Goal: Browse casually: Explore the website without a specific task or goal

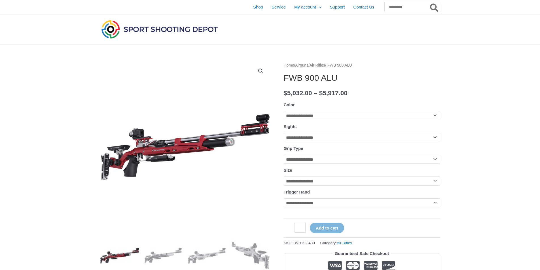
click at [162, 156] on img at bounding box center [185, 147] width 170 height 170
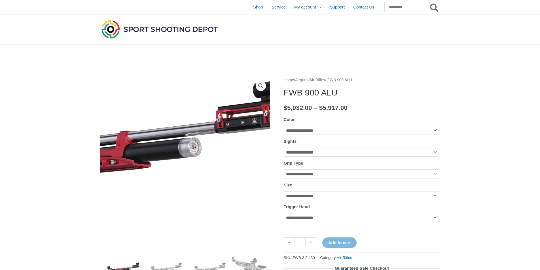
scroll to position [142, 0]
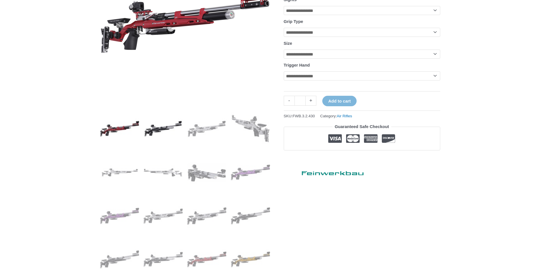
click at [156, 126] on img at bounding box center [162, 128] width 39 height 39
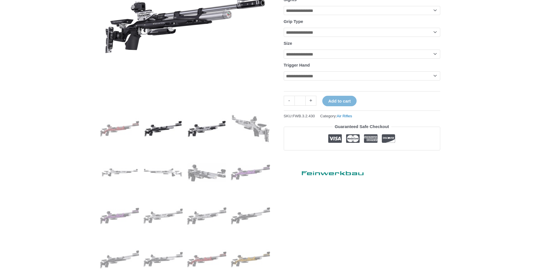
click at [203, 127] on img at bounding box center [206, 128] width 39 height 39
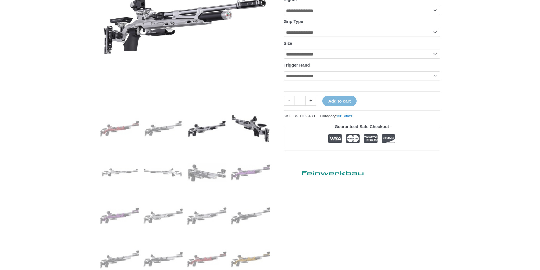
click at [249, 125] on img at bounding box center [250, 128] width 39 height 39
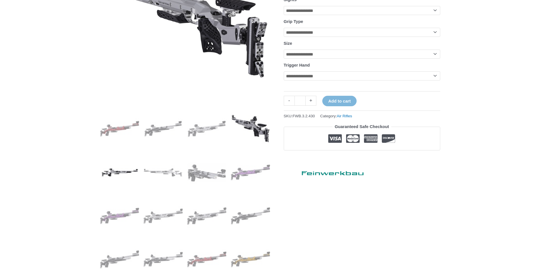
click at [123, 171] on img at bounding box center [119, 172] width 39 height 39
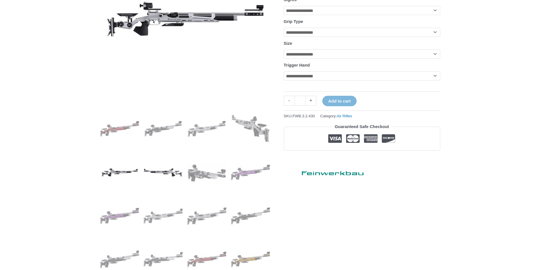
click at [149, 173] on img at bounding box center [162, 172] width 39 height 39
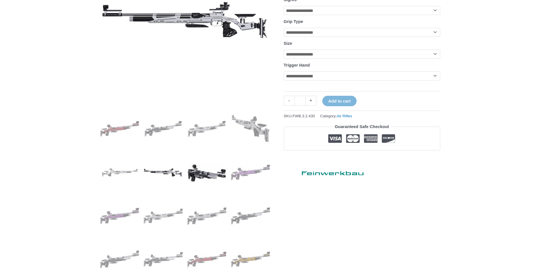
click at [214, 169] on img at bounding box center [206, 172] width 39 height 39
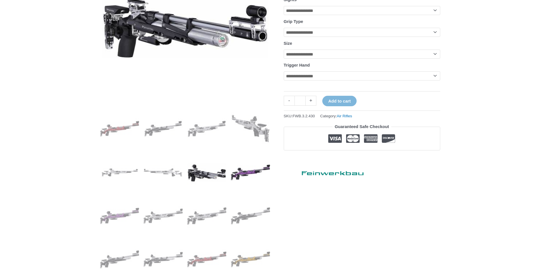
click at [252, 169] on img at bounding box center [250, 172] width 39 height 39
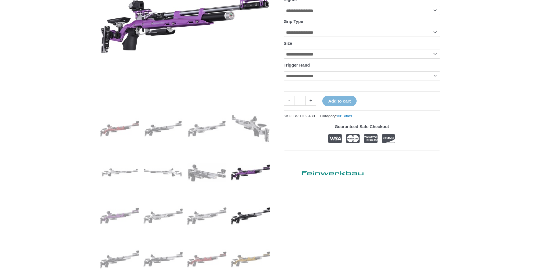
click at [250, 212] on img at bounding box center [250, 215] width 39 height 39
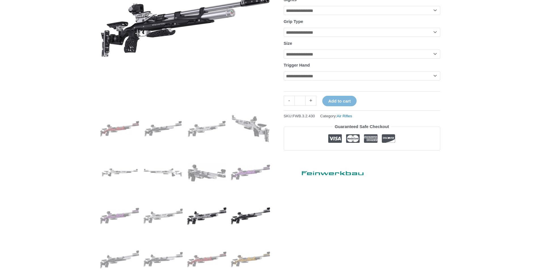
click at [208, 217] on img at bounding box center [206, 215] width 39 height 39
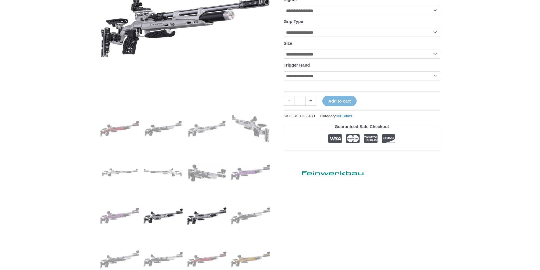
click at [163, 214] on img at bounding box center [162, 215] width 39 height 39
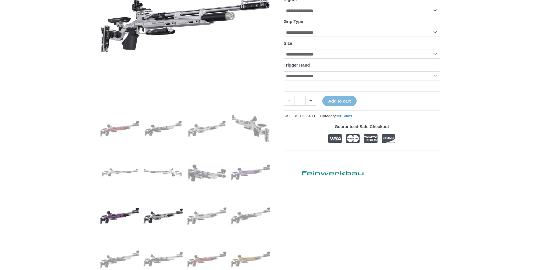
click at [115, 213] on img at bounding box center [119, 215] width 39 height 39
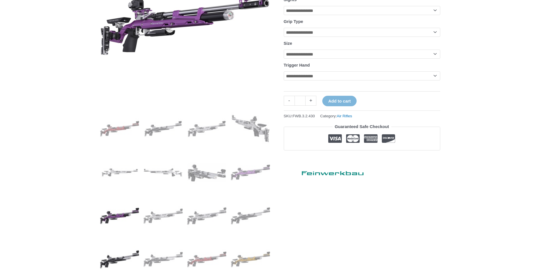
click at [107, 261] on img at bounding box center [119, 259] width 39 height 39
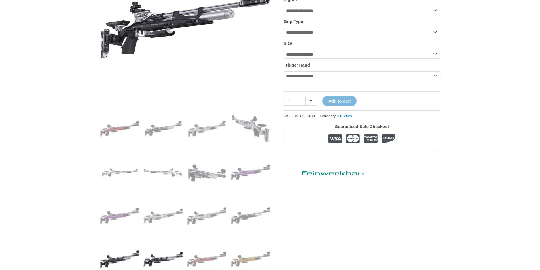
click at [151, 257] on img at bounding box center [162, 259] width 39 height 39
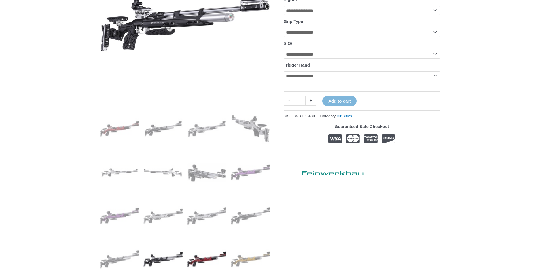
click at [204, 257] on img at bounding box center [206, 259] width 39 height 39
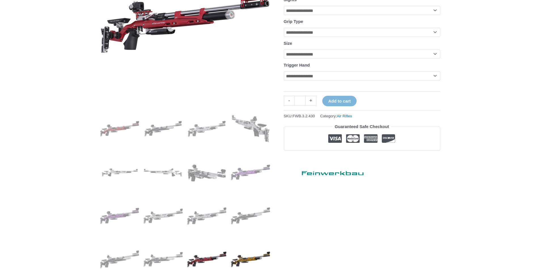
click at [238, 257] on img at bounding box center [250, 259] width 39 height 39
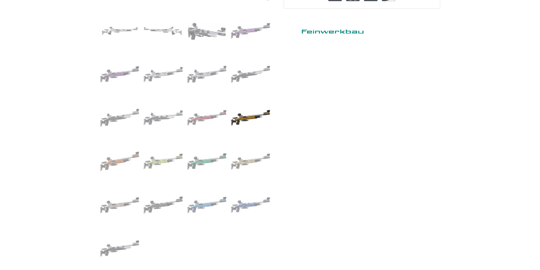
scroll to position [425, 0]
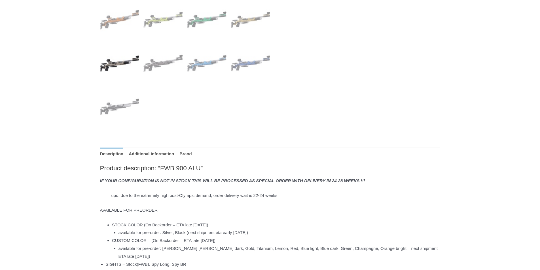
click at [124, 64] on img at bounding box center [119, 63] width 39 height 39
click at [122, 103] on img at bounding box center [119, 106] width 39 height 39
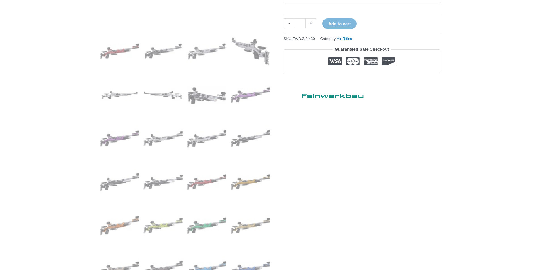
scroll to position [0, 0]
